Goal: Find specific page/section

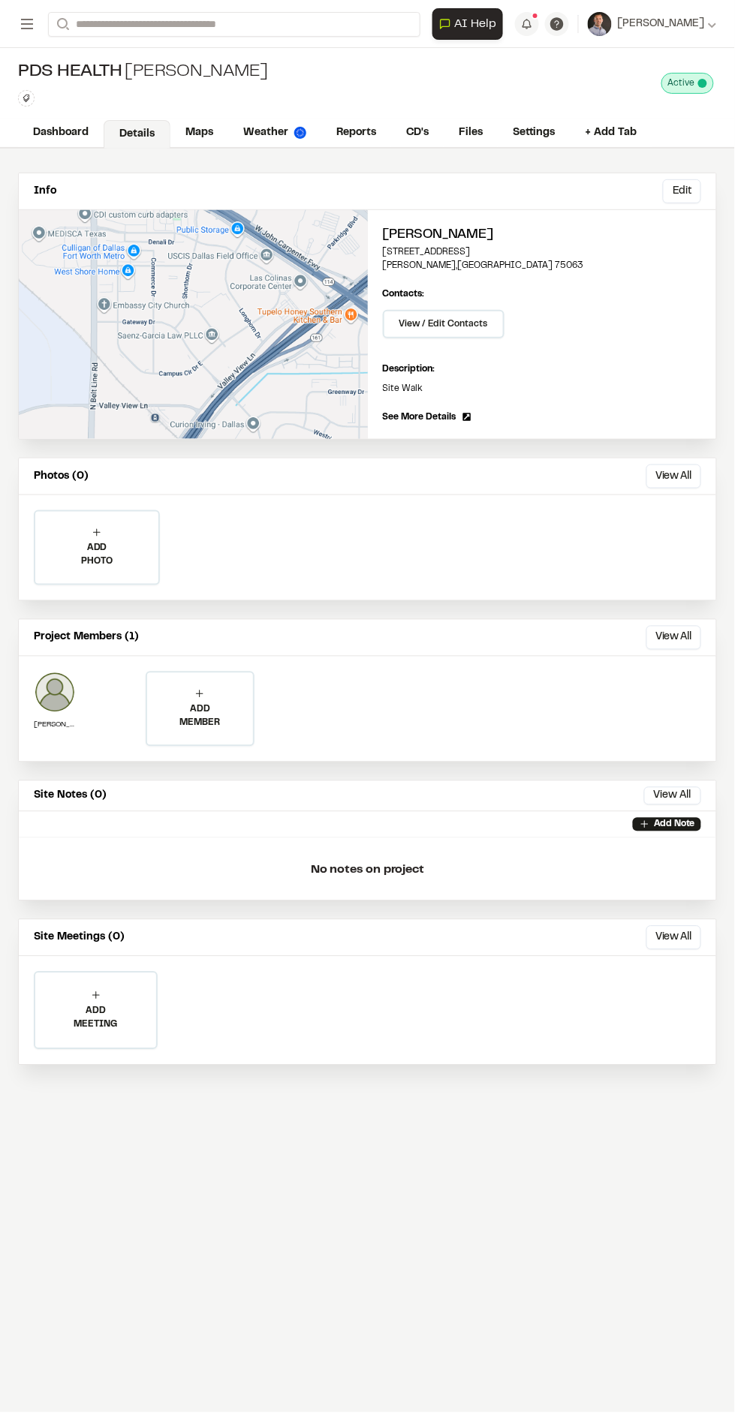
click at [573, 250] on p "[STREET_ADDRESS]" at bounding box center [542, 252] width 319 height 14
click at [293, 311] on div "Edit" at bounding box center [193, 324] width 349 height 229
click at [458, 248] on p "[STREET_ADDRESS]" at bounding box center [542, 252] width 319 height 14
click at [197, 131] on link "Maps" at bounding box center [199, 133] width 58 height 29
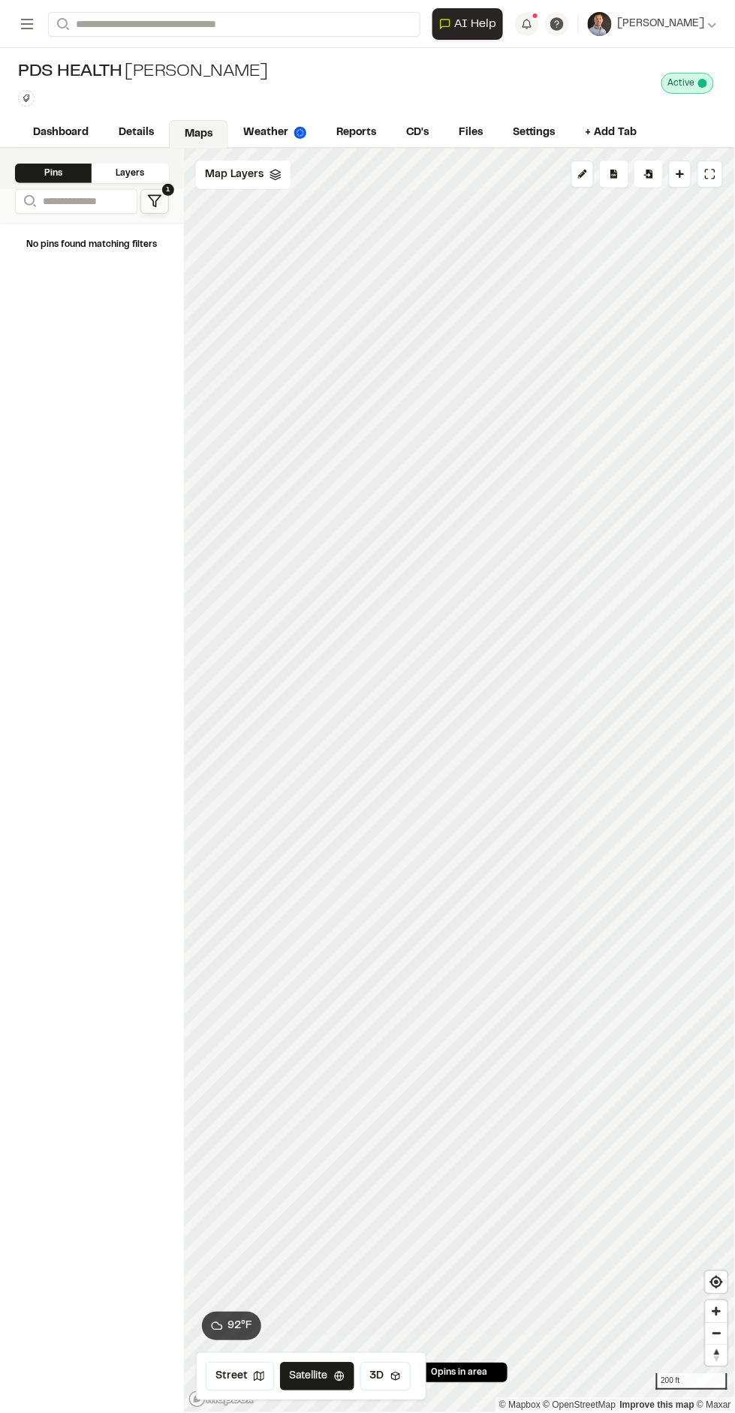
click at [244, 180] on span "Map Layers" at bounding box center [234, 175] width 59 height 17
